Goal: Check status: Check status

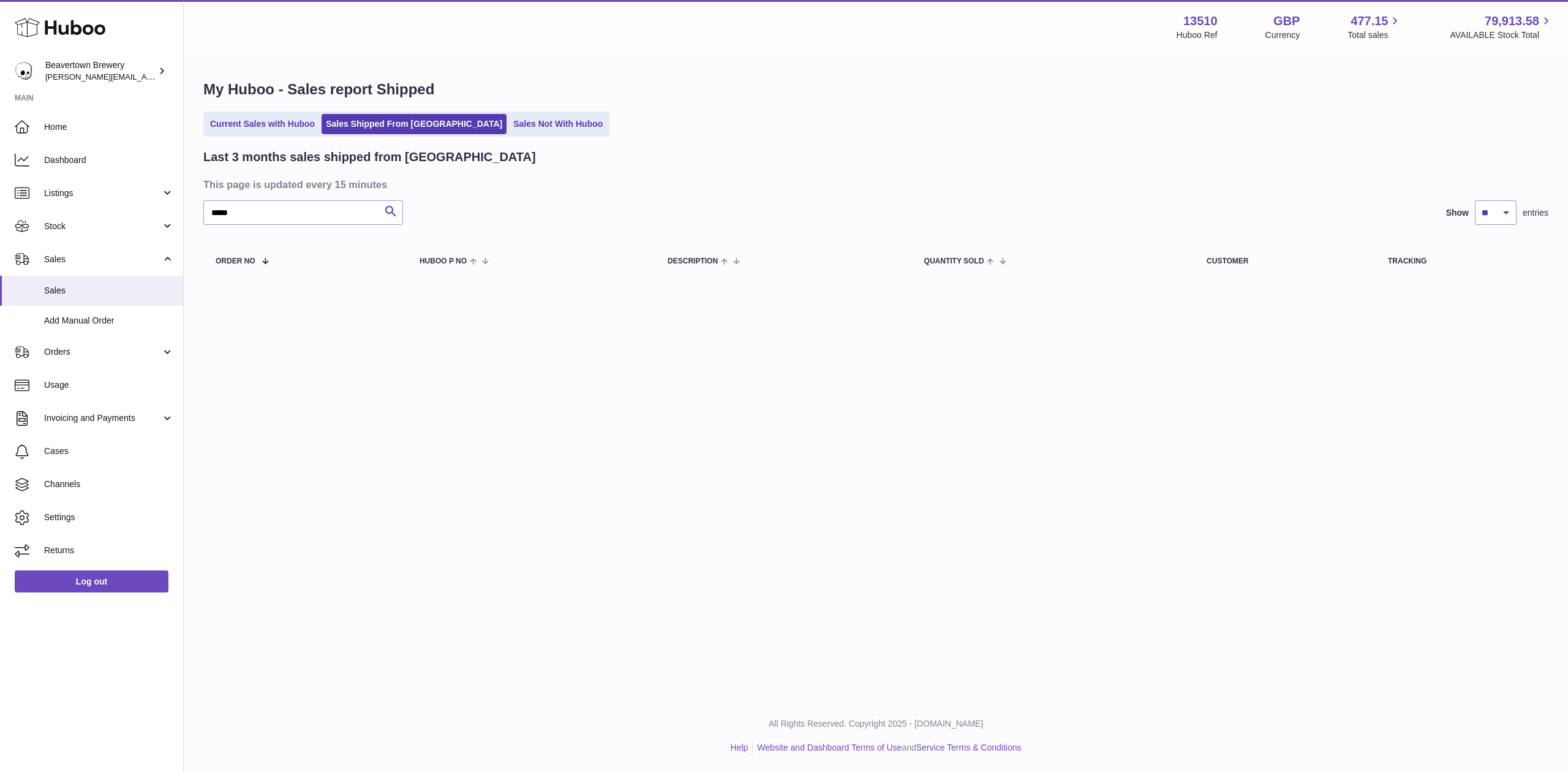
click at [492, 147] on div "My Huboo - Sales report Shipped Current Sales with Huboo Sales Shipped From Hub…" at bounding box center [876, 182] width 1384 height 253
click at [509, 130] on link "Sales Not With Huboo" at bounding box center [558, 124] width 98 height 20
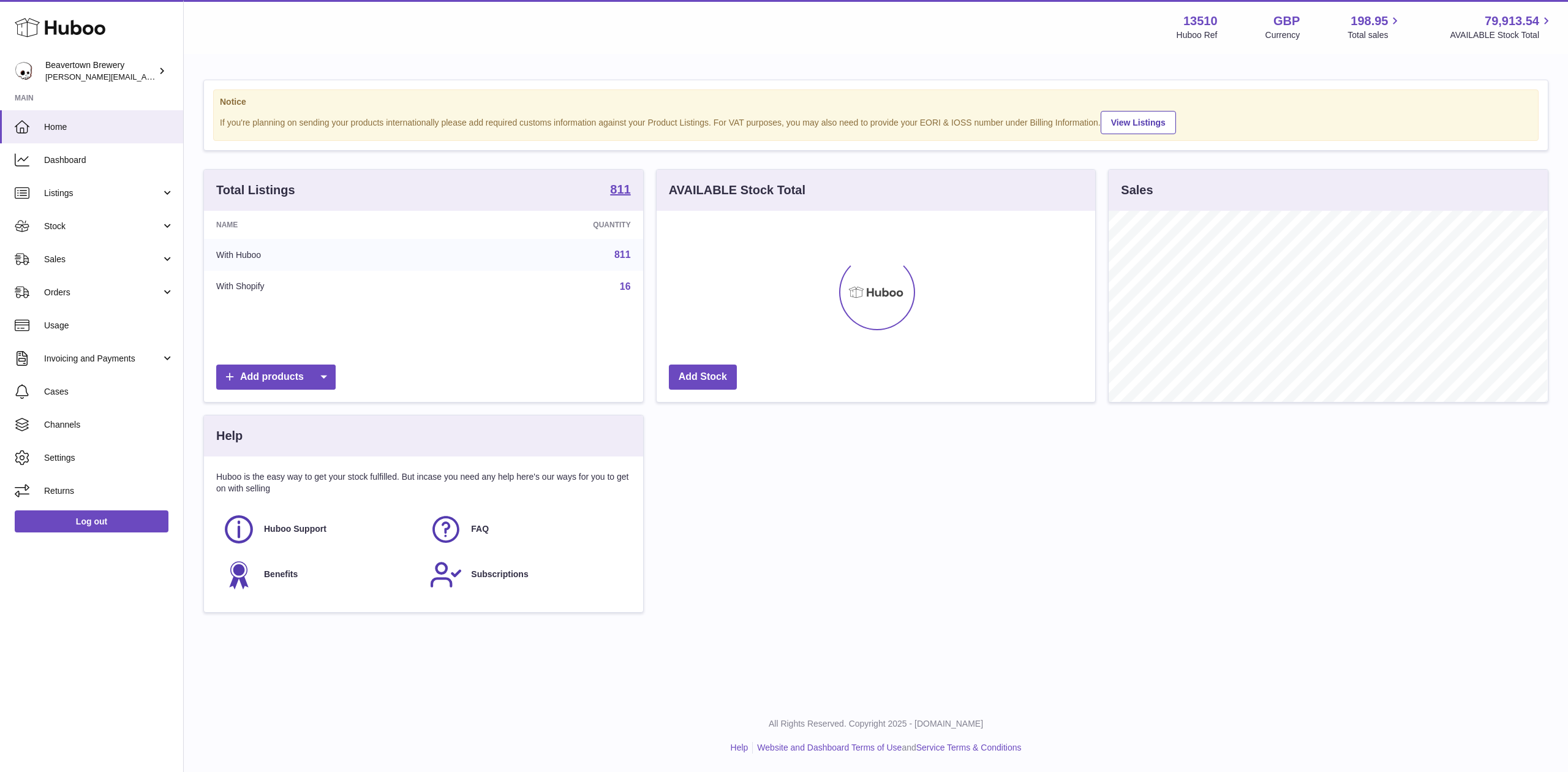
scroll to position [191, 439]
click at [84, 256] on span "Sales" at bounding box center [103, 259] width 117 height 12
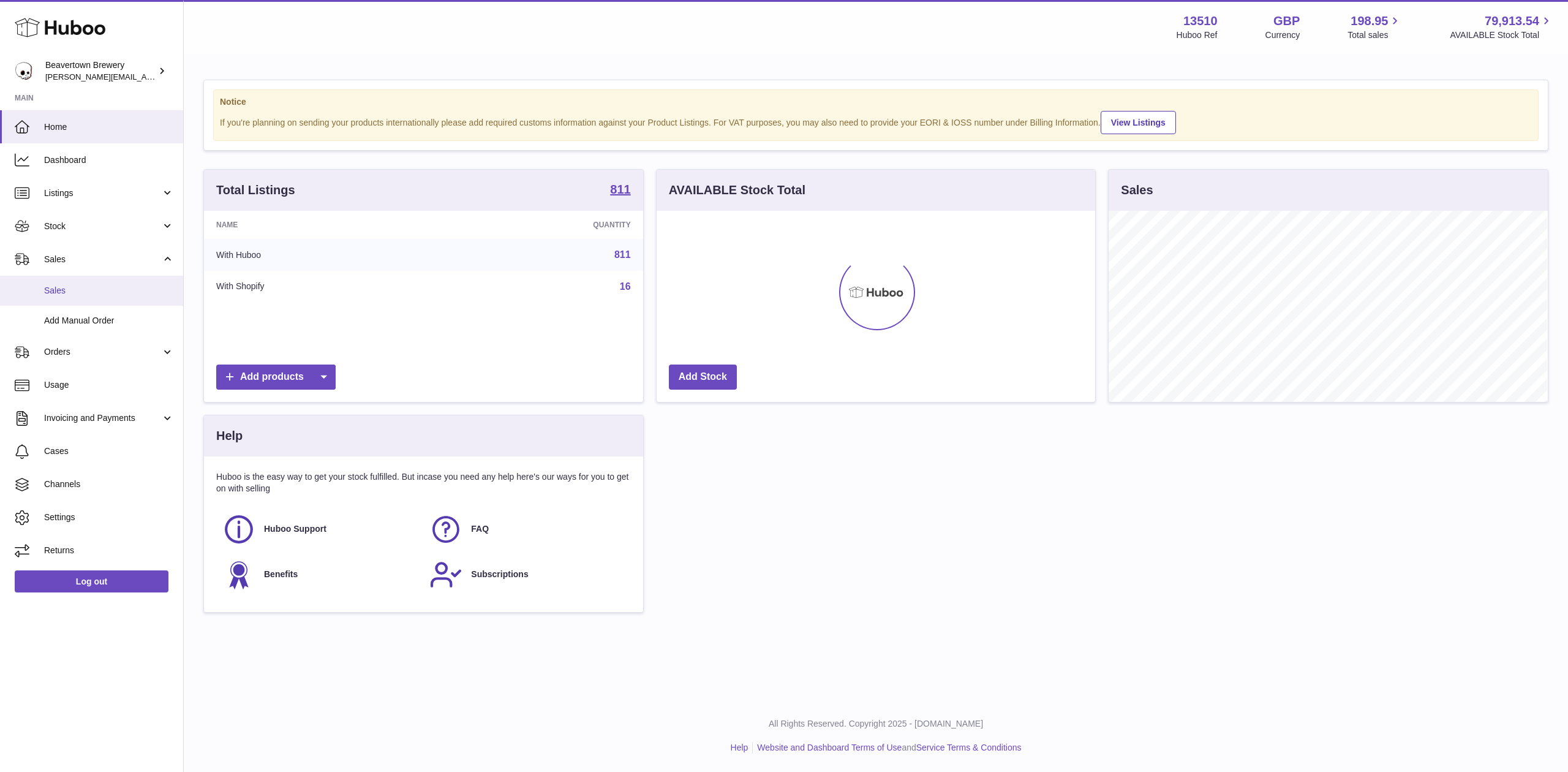
click at [87, 290] on span "Sales" at bounding box center [109, 290] width 130 height 12
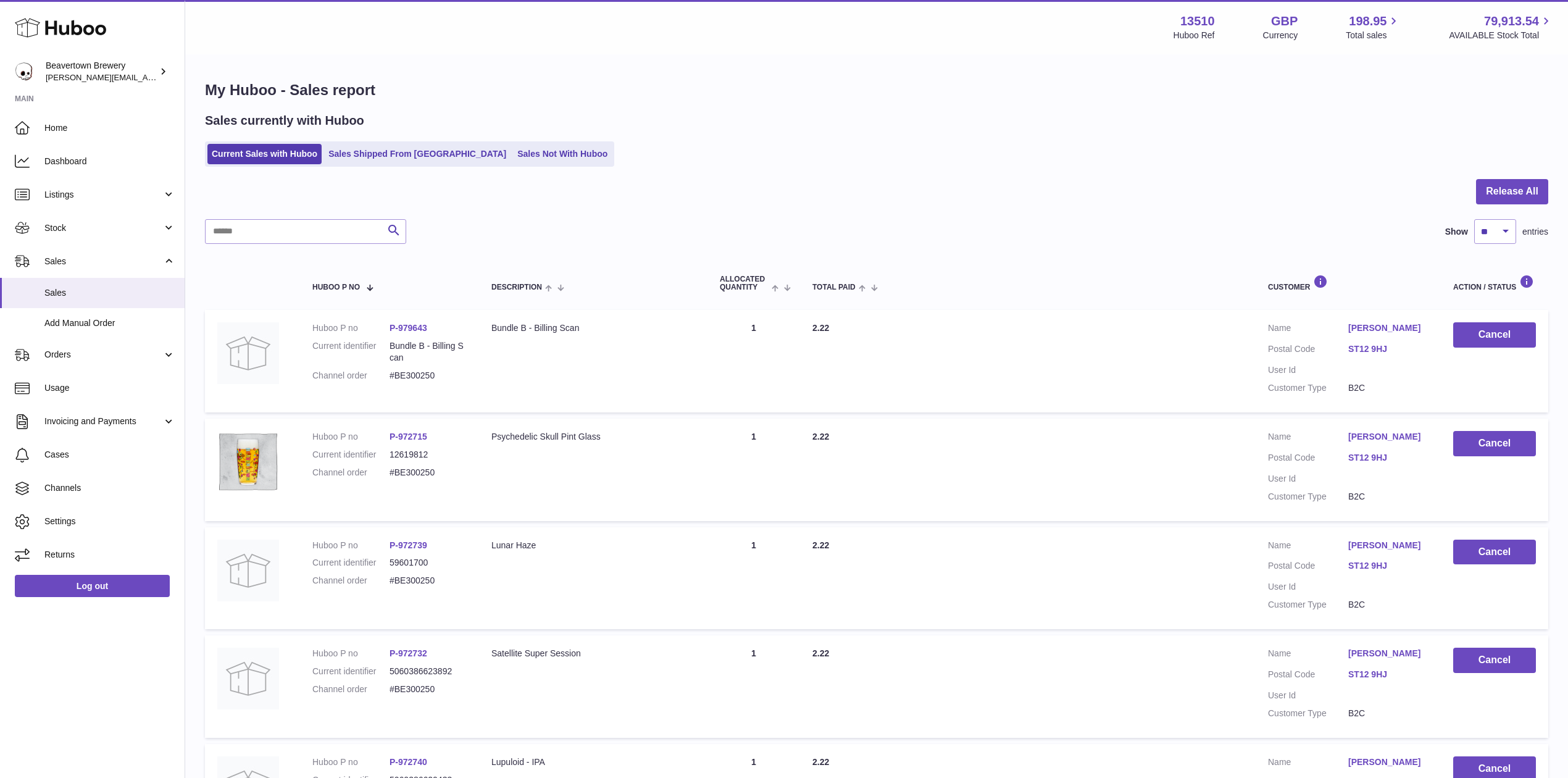
click at [512, 134] on div "Sales currently with Huboo Current Sales with Huboo Sales Shipped From Huboo Sa…" at bounding box center [877, 139] width 1343 height 54
click at [513, 147] on link "Sales Not With Huboo" at bounding box center [563, 154] width 99 height 21
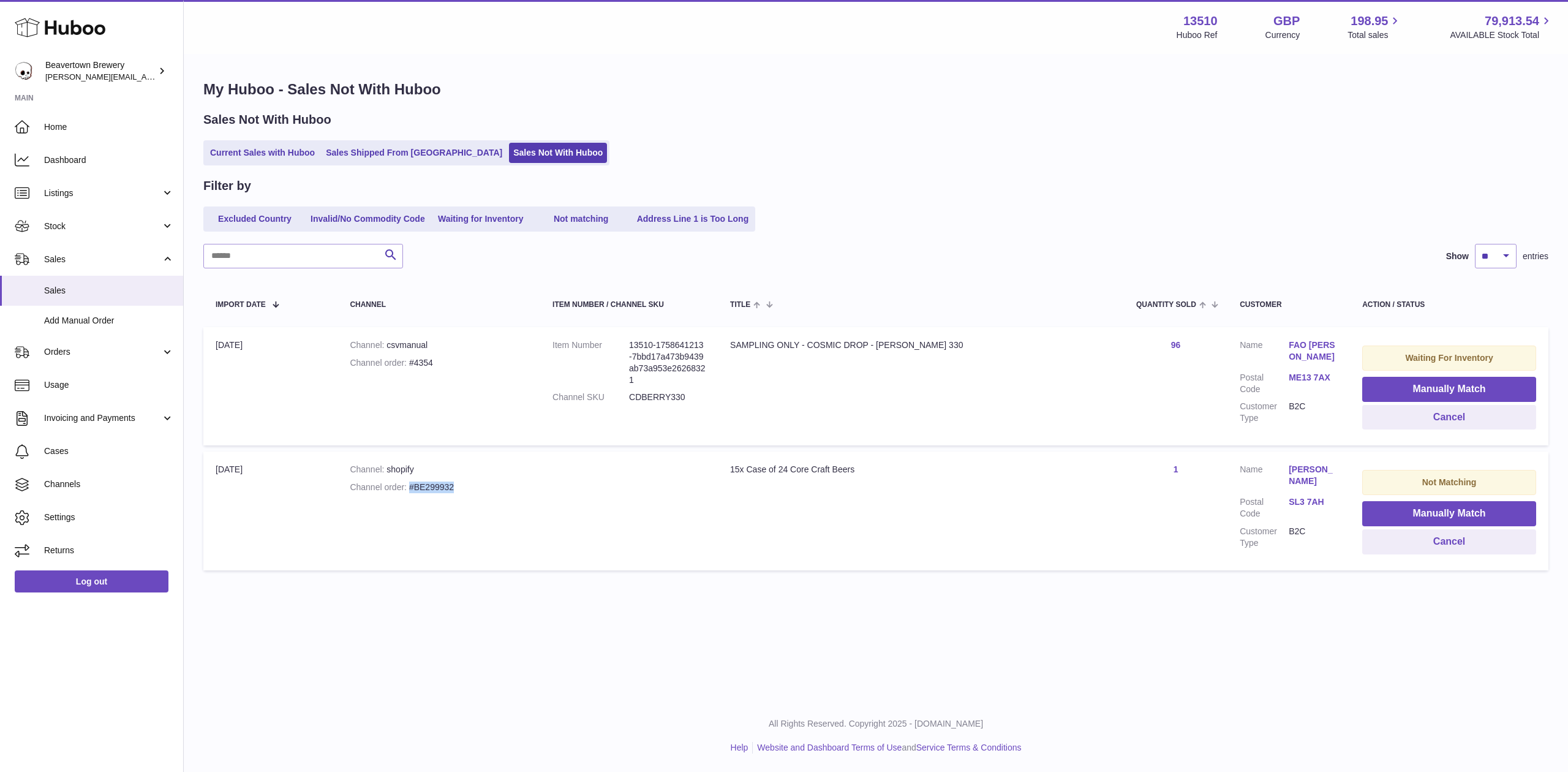
drag, startPoint x: 484, startPoint y: 488, endPoint x: 422, endPoint y: 493, distance: 62.2
click at [422, 493] on td "Channel shopify Channel order #BE299932" at bounding box center [439, 511] width 203 height 118
copy div "#BE299932"
click at [435, 495] on td "Channel shopify Channel order #BE299932" at bounding box center [439, 511] width 203 height 118
click at [442, 484] on div "Channel order #BE299932" at bounding box center [439, 487] width 178 height 12
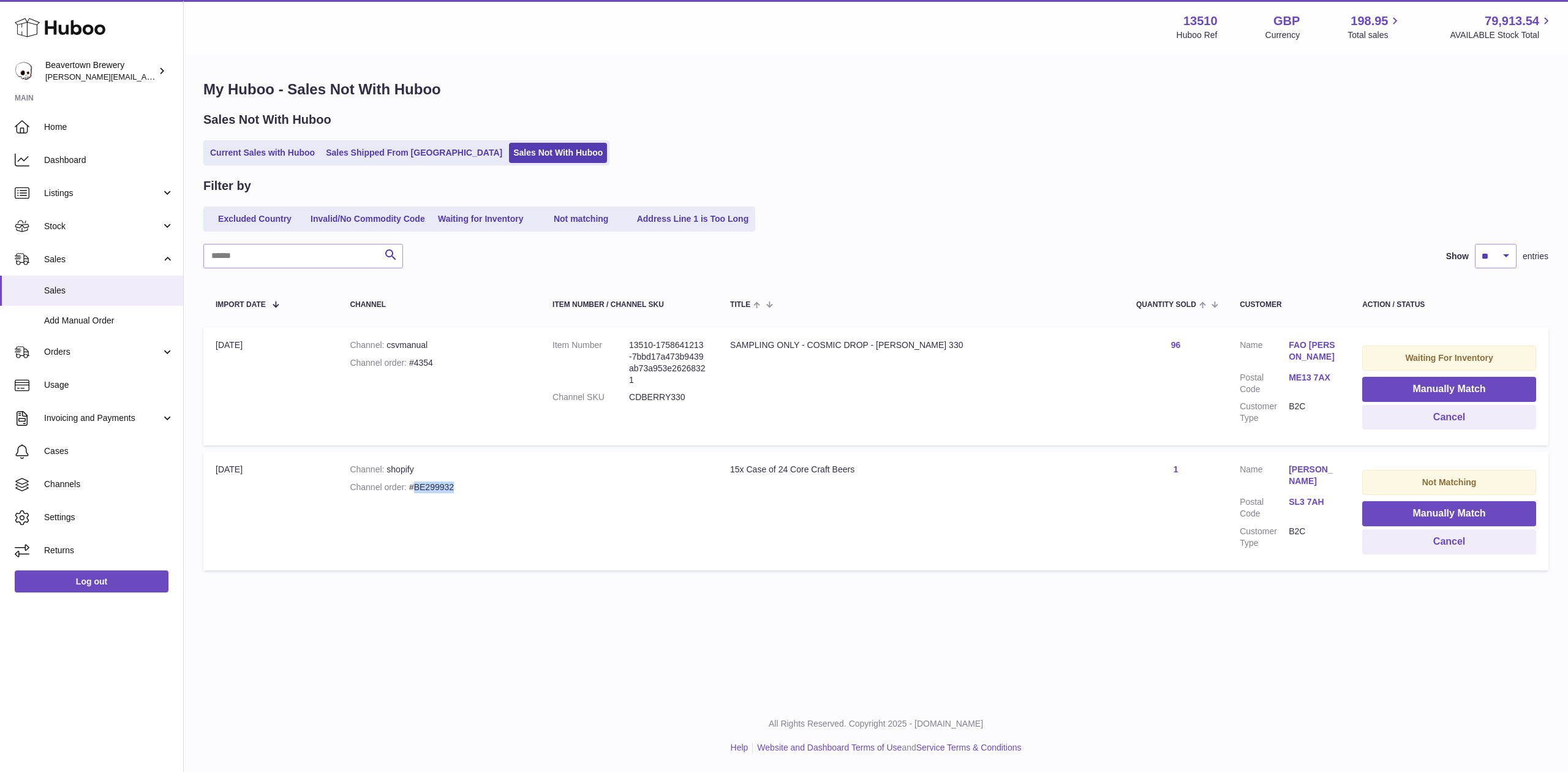
click at [442, 484] on div "Channel order #BE299932" at bounding box center [439, 487] width 178 height 12
copy div "BE299932"
click at [1385, 539] on button "Cancel" at bounding box center [1450, 541] width 174 height 25
